Goal: Contribute content: Contribute content

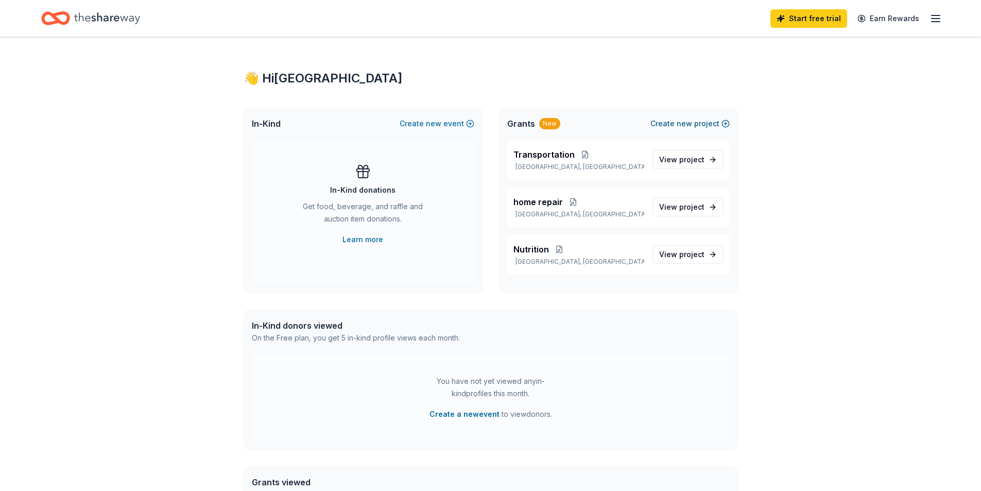
click at [675, 123] on button "Create new project" at bounding box center [690, 123] width 79 height 12
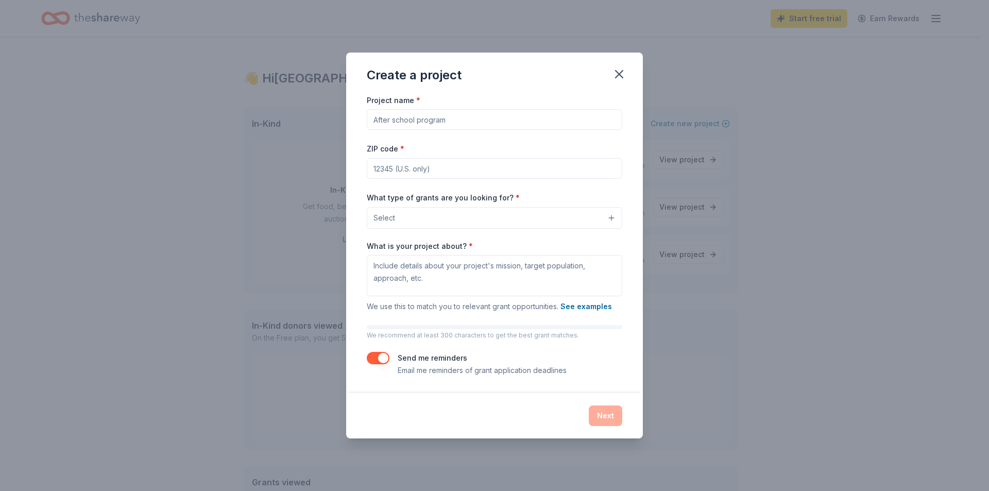
click at [467, 119] on input "Project name *" at bounding box center [494, 119] width 255 height 21
type input "respite"
click at [424, 176] on input "ZIP code *" at bounding box center [494, 168] width 255 height 21
type input "89032"
click at [429, 223] on button "Select" at bounding box center [494, 218] width 255 height 22
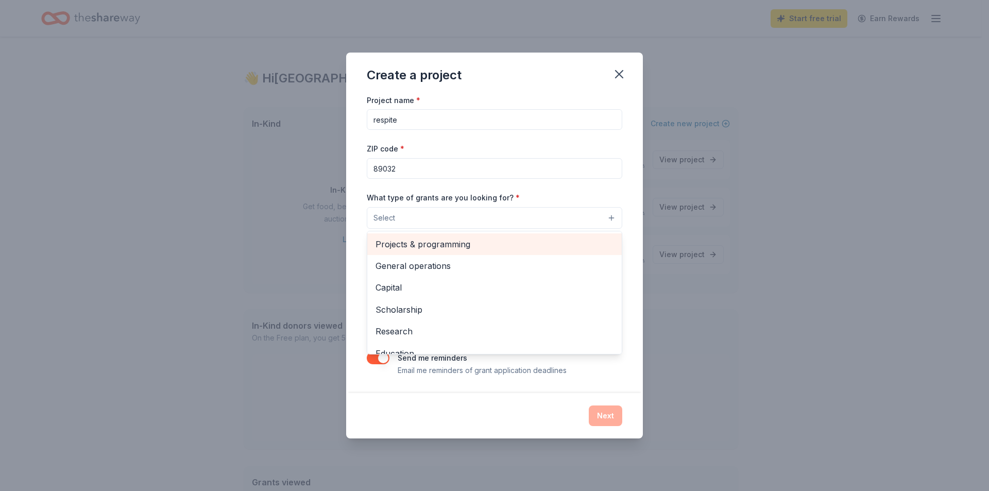
click at [449, 250] on span "Projects & programming" at bounding box center [494, 243] width 238 height 13
click at [440, 248] on span "General operations" at bounding box center [494, 244] width 238 height 13
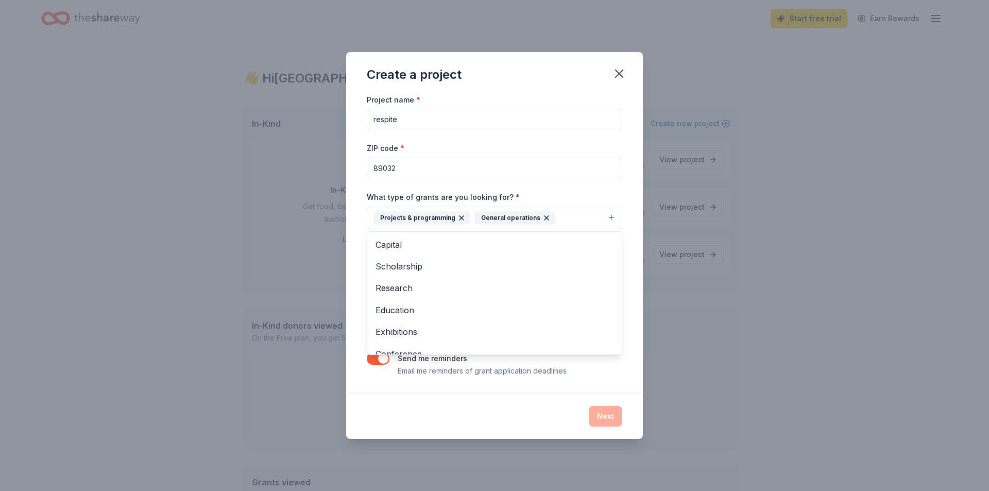
click at [537, 152] on div "Project name * respite ZIP code * 89032 What type of grants are you looking for…" at bounding box center [494, 235] width 255 height 284
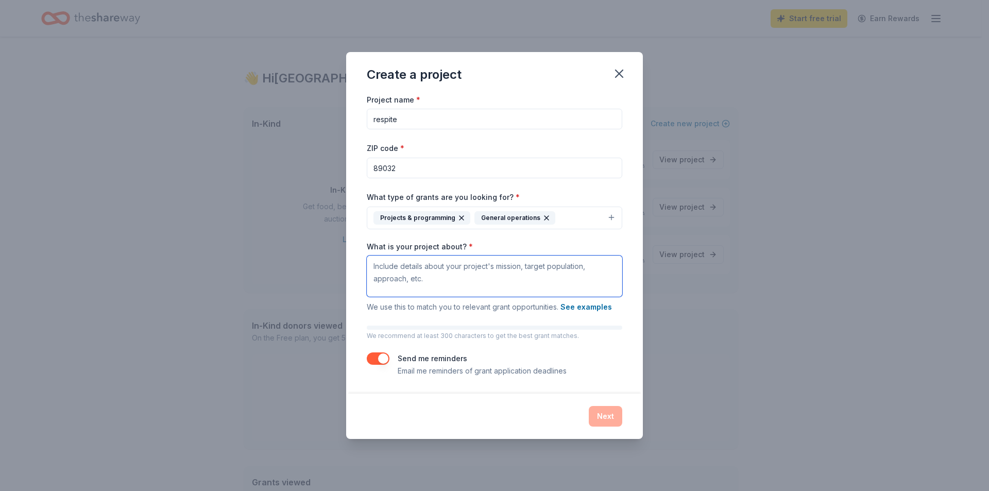
click at [457, 286] on textarea "What is your project about? *" at bounding box center [494, 275] width 255 height 41
drag, startPoint x: 542, startPoint y: 268, endPoint x: 350, endPoint y: 269, distance: 192.1
click at [350, 269] on div "Project name * respite ZIP code * 89032 What type of grants are you looking for…" at bounding box center [494, 243] width 297 height 300
paste textarea "Helping Hands of Vegas Valley’s Respite Care Program provides caregivers of sen…"
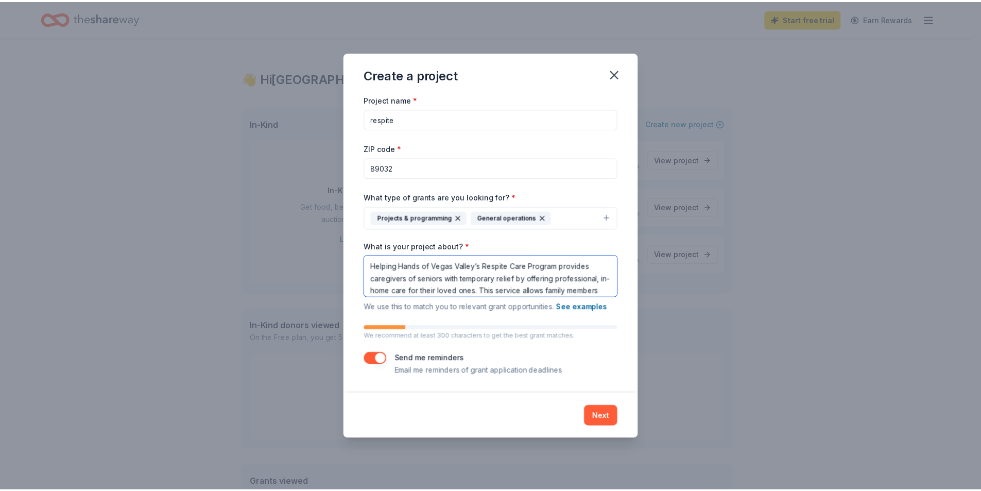
scroll to position [22, 0]
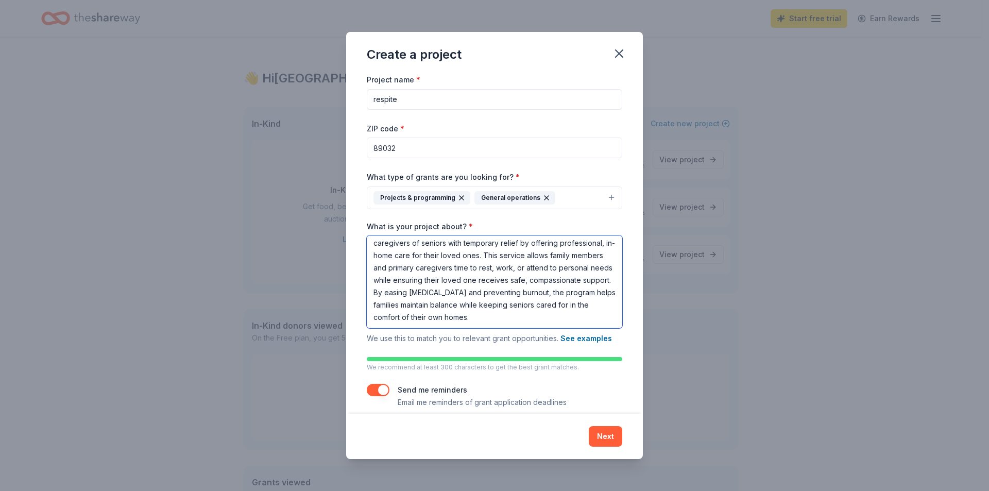
type textarea "Helping Hands of Vegas Valley’s Respite Care Program provides caregivers of sen…"
click at [391, 391] on div "Send me reminders Email me reminders of grant application deadlines" at bounding box center [494, 396] width 255 height 25
click at [599, 442] on button "Next" at bounding box center [605, 436] width 33 height 21
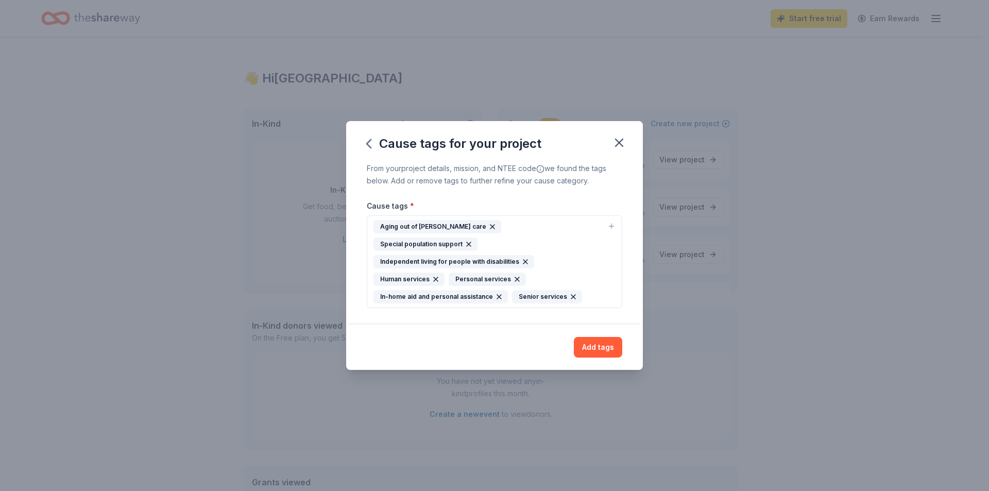
click at [488, 231] on icon "button" at bounding box center [492, 227] width 8 height 8
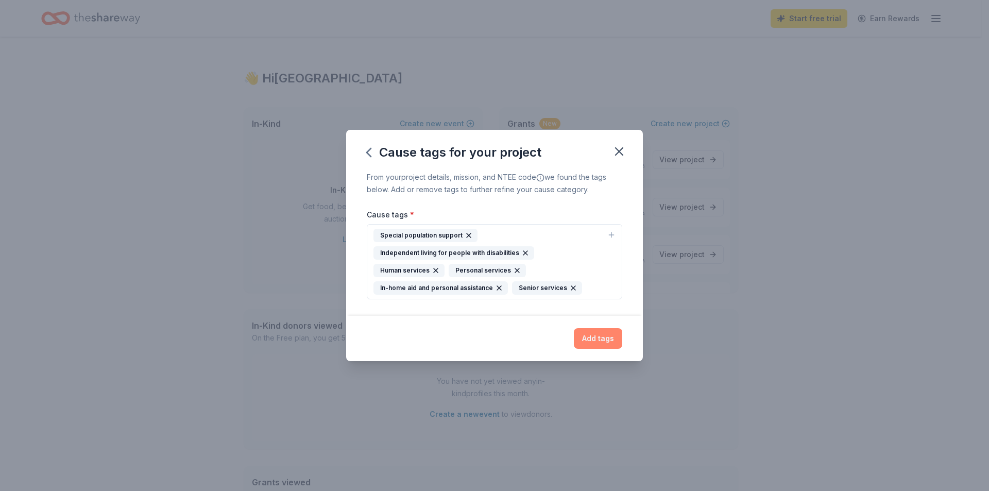
click at [584, 336] on button "Add tags" at bounding box center [598, 338] width 48 height 21
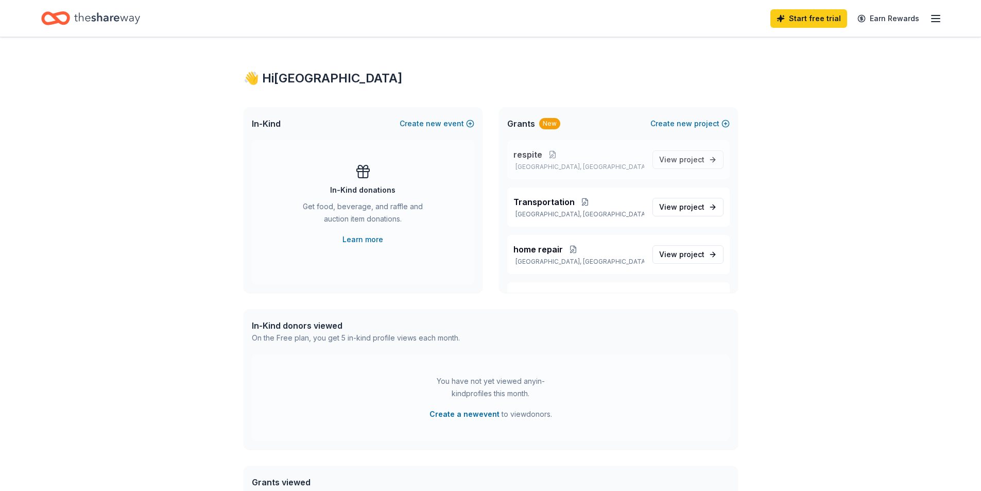
click at [535, 164] on p "[GEOGRAPHIC_DATA], [GEOGRAPHIC_DATA]" at bounding box center [579, 167] width 131 height 8
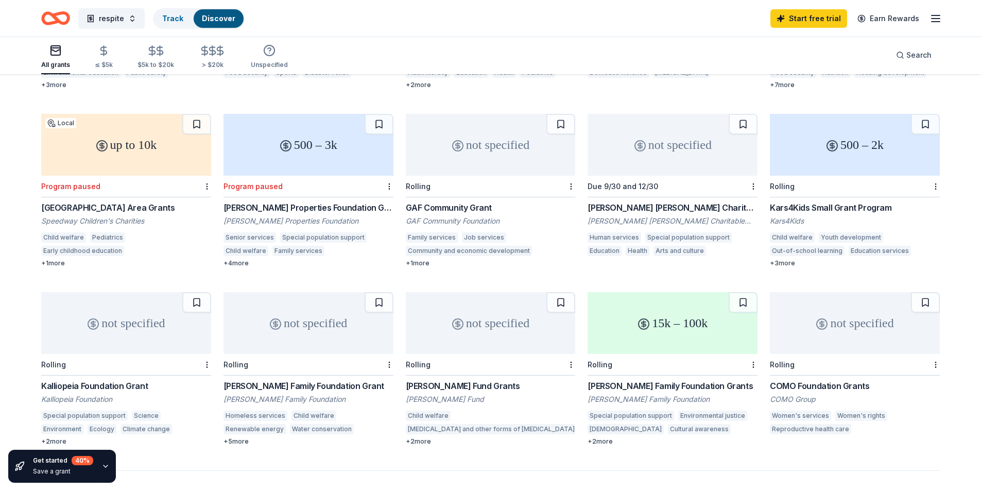
scroll to position [241, 0]
